Goal: Information Seeking & Learning: Learn about a topic

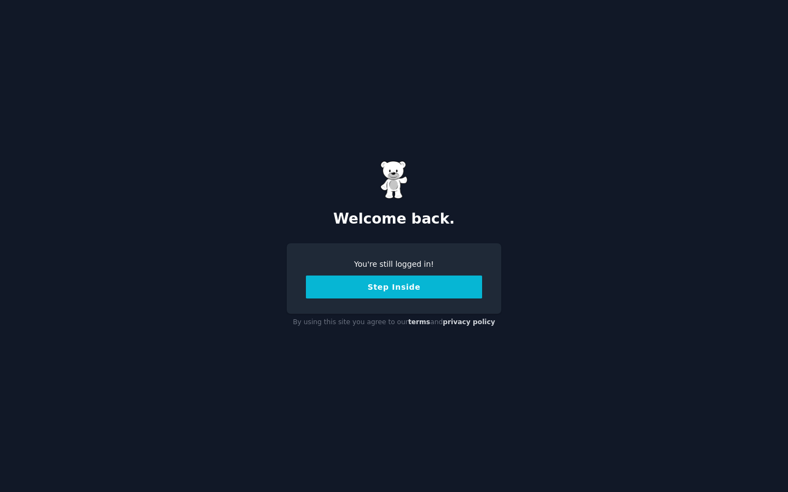
click at [357, 285] on button "Step Inside" at bounding box center [394, 287] width 176 height 23
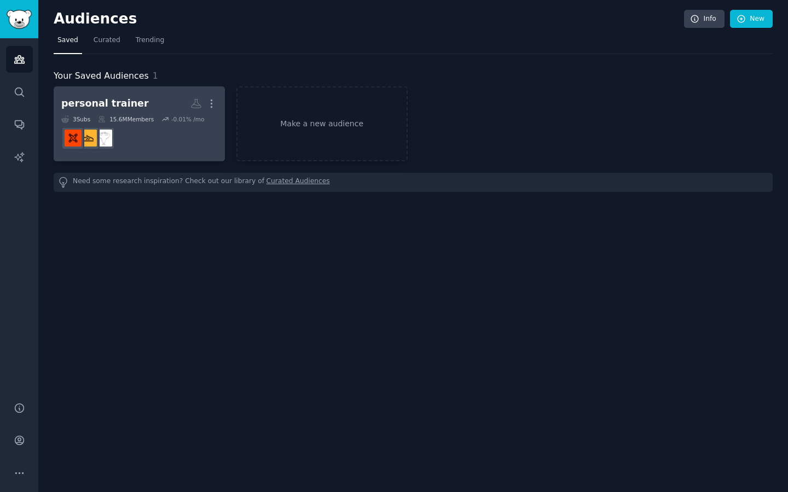
click at [141, 113] on div "personal trainer More 3 Sub s 15.6M Members -0.01 % /mo" at bounding box center [139, 124] width 156 height 60
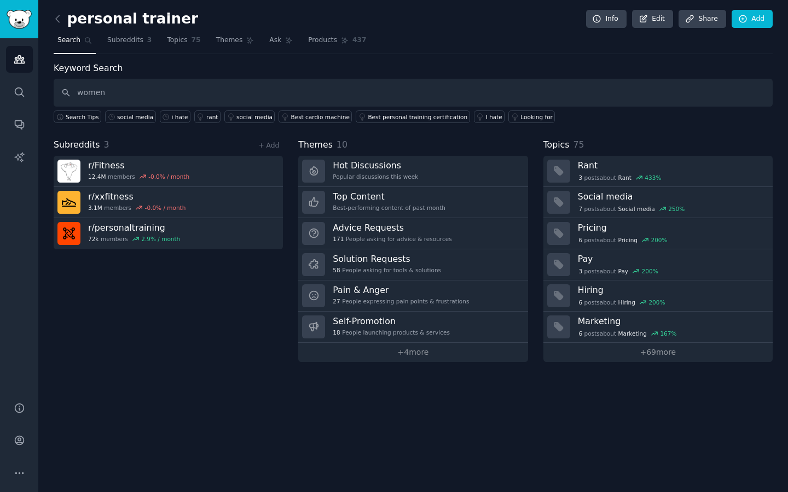
type input "women"
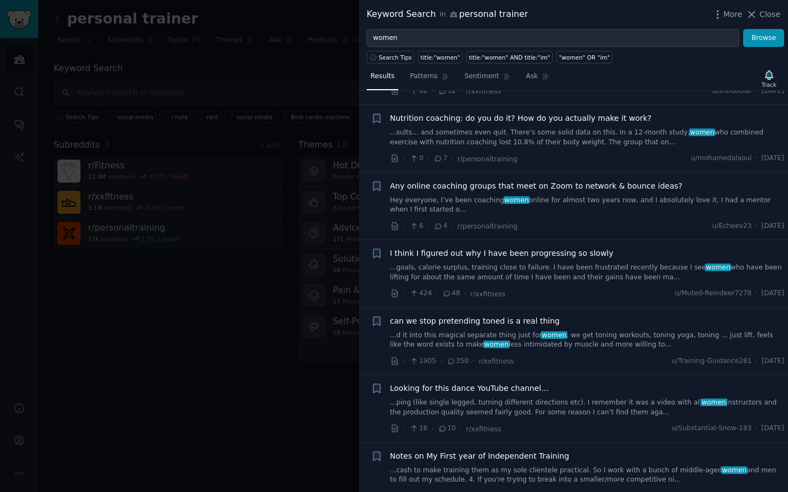
scroll to position [73, 0]
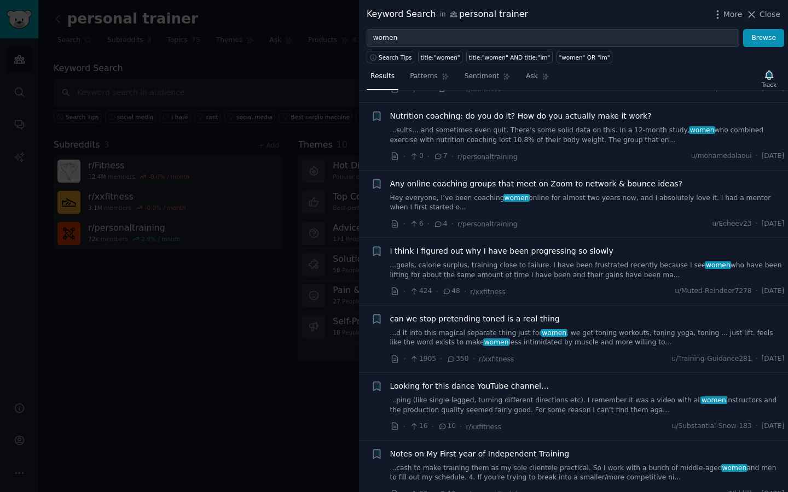
click at [584, 201] on link "Hey everyone, I’ve been coaching women online for almost two years now, and I a…" at bounding box center [587, 203] width 394 height 19
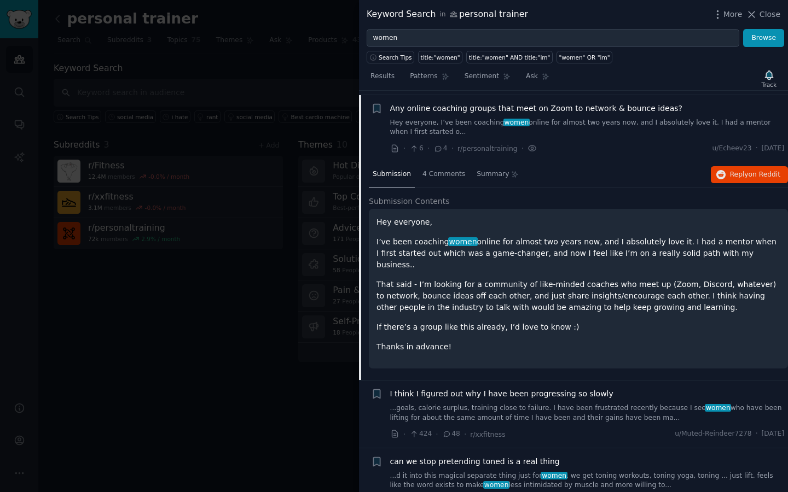
scroll to position [151, 0]
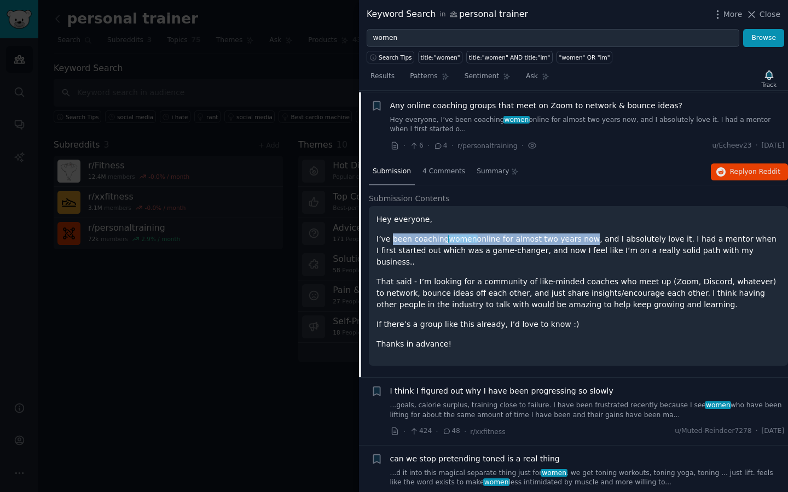
drag, startPoint x: 392, startPoint y: 235, endPoint x: 577, endPoint y: 237, distance: 184.9
click at [577, 237] on p "I’ve been coaching women online for almost two years now, and I absolutely love…" at bounding box center [578, 251] width 404 height 34
click at [580, 248] on p "I’ve been coaching women online for almost two years now, and I absolutely love…" at bounding box center [578, 251] width 404 height 34
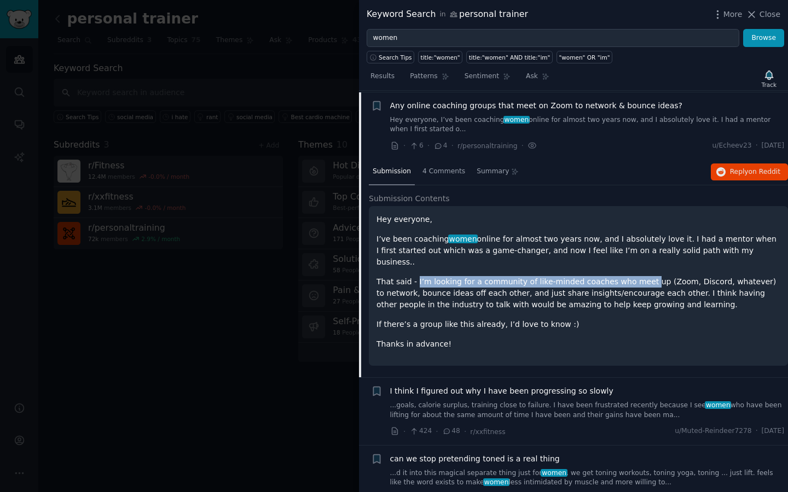
drag, startPoint x: 416, startPoint y: 271, endPoint x: 653, endPoint y: 274, distance: 236.3
click at [645, 276] on p "That said - I’m looking for a community of like-minded coaches who meet up (Zoo…" at bounding box center [578, 293] width 404 height 34
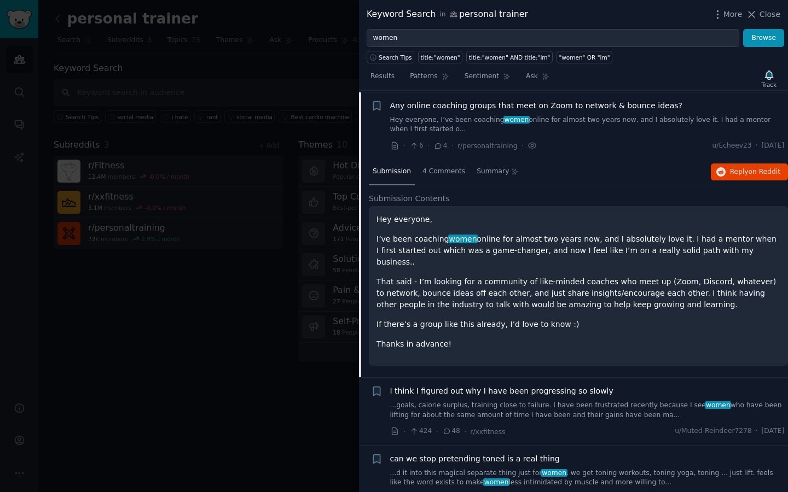
click at [653, 276] on p "That said - I’m looking for a community of like-minded coaches who meet up (Zoo…" at bounding box center [578, 293] width 404 height 34
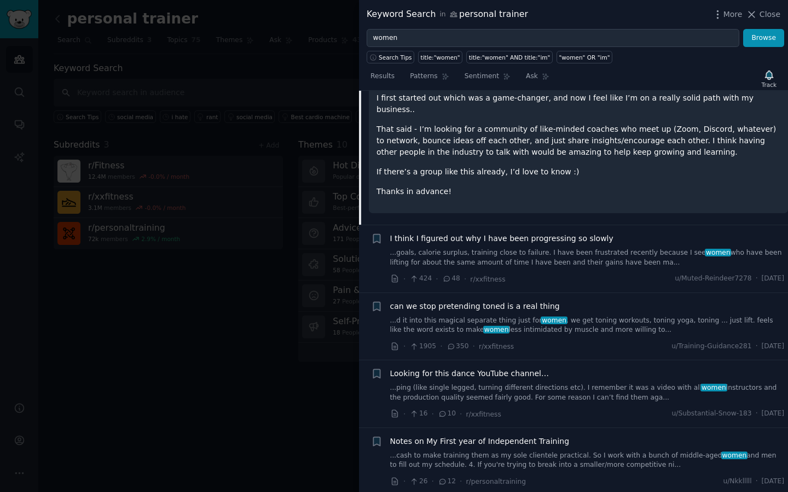
scroll to position [317, 0]
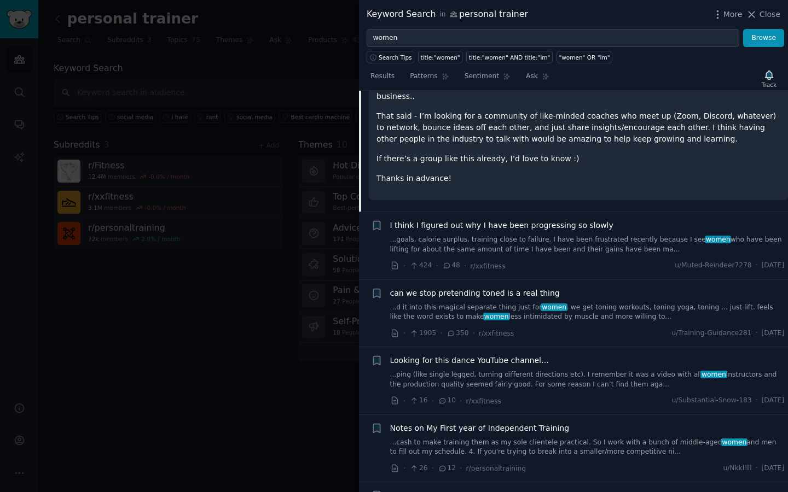
click at [285, 415] on div at bounding box center [394, 246] width 788 height 492
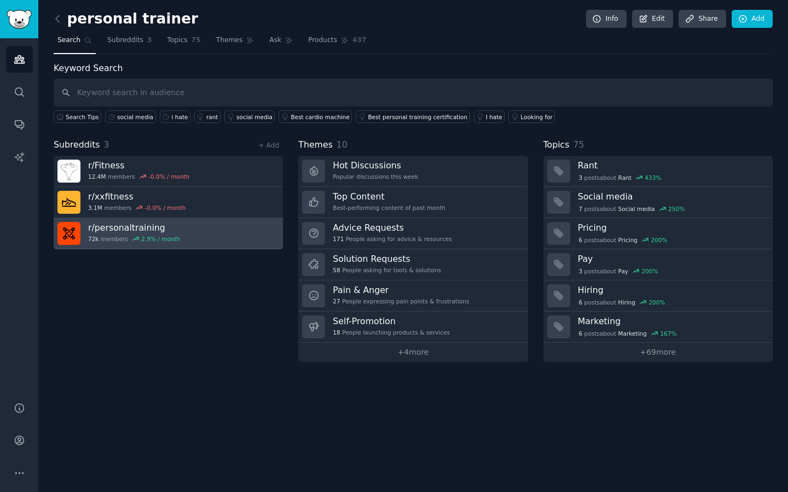
click at [234, 243] on link "r/ personaltraining 72k members 2.9 % / month" at bounding box center [168, 233] width 229 height 31
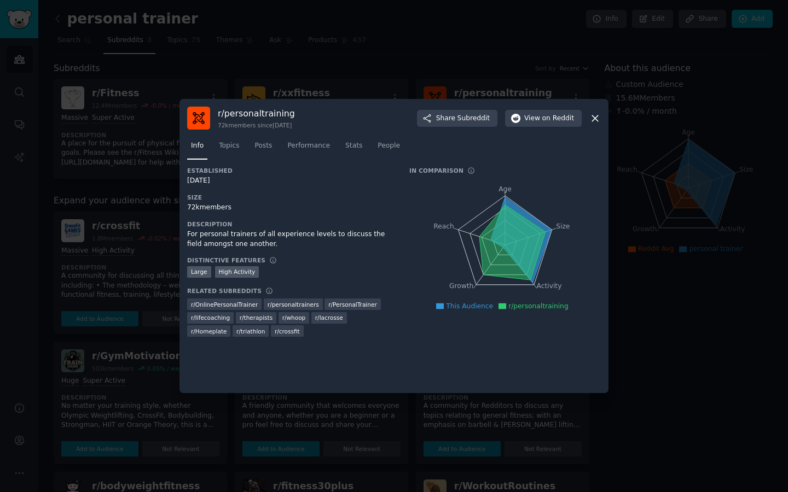
click at [503, 195] on icon "Age Size Activity Growth Reach" at bounding box center [504, 245] width 191 height 138
drag, startPoint x: 503, startPoint y: 200, endPoint x: 511, endPoint y: 242, distance: 42.3
click at [515, 242] on icon "Age Size Activity Growth Reach" at bounding box center [504, 245] width 191 height 138
click at [598, 122] on icon at bounding box center [594, 118] width 11 height 11
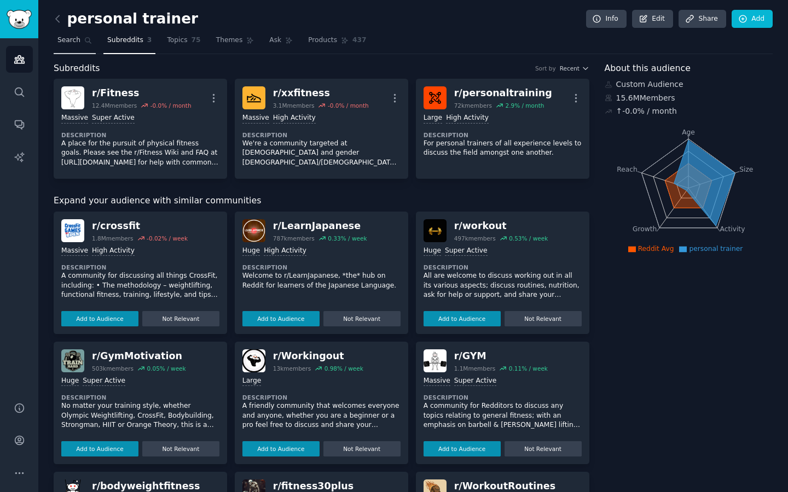
click at [79, 40] on span "Search" at bounding box center [68, 41] width 23 height 10
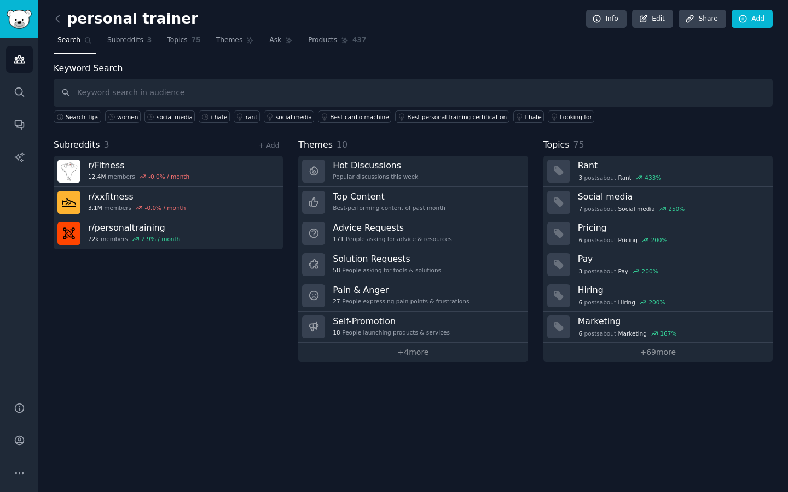
click at [138, 90] on input "text" at bounding box center [413, 93] width 719 height 28
click at [59, 16] on icon at bounding box center [57, 18] width 3 height 7
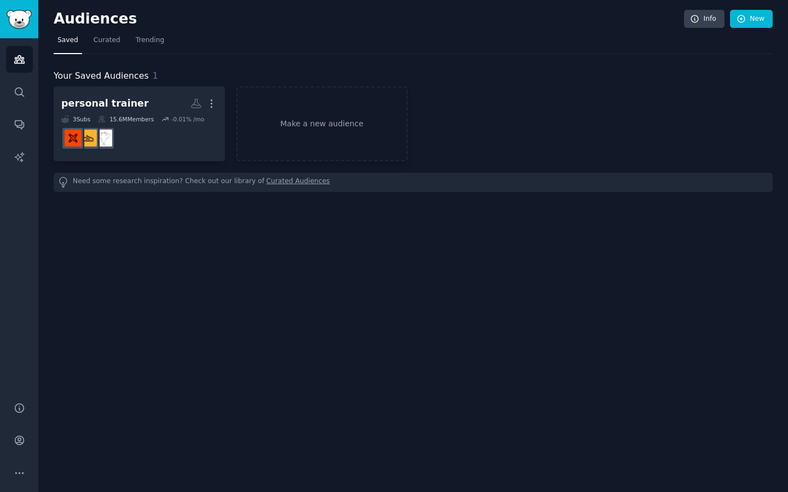
click at [60, 22] on h2 "Audiences" at bounding box center [369, 19] width 630 height 18
